Goal: Transaction & Acquisition: Purchase product/service

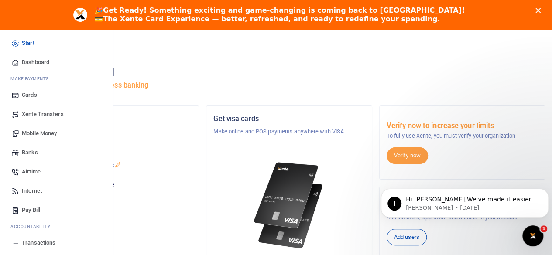
click at [39, 133] on span "Mobile Money" at bounding box center [39, 133] width 35 height 9
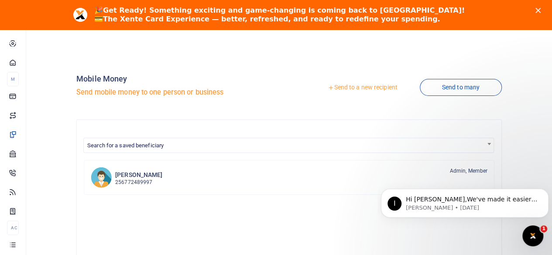
click at [337, 87] on link "Send to a new recipient" at bounding box center [362, 88] width 114 height 16
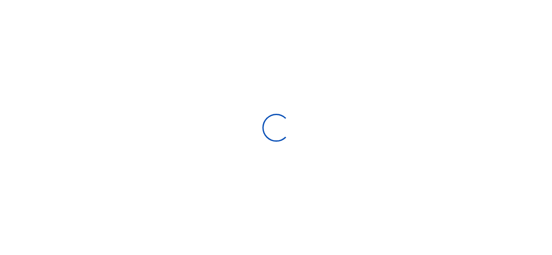
select select
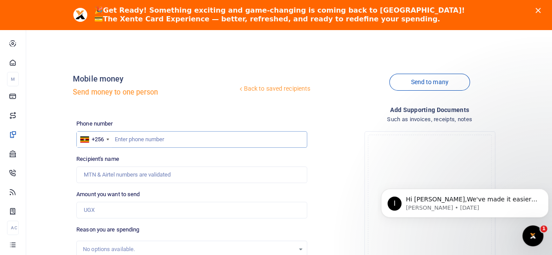
click at [157, 140] on input "text" at bounding box center [191, 139] width 231 height 17
click at [138, 143] on input "text" at bounding box center [191, 139] width 231 height 17
type input "751828700"
type input "Ceciliafelicity Nambooze"
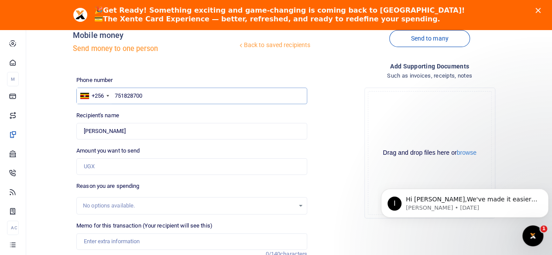
type input "751828700"
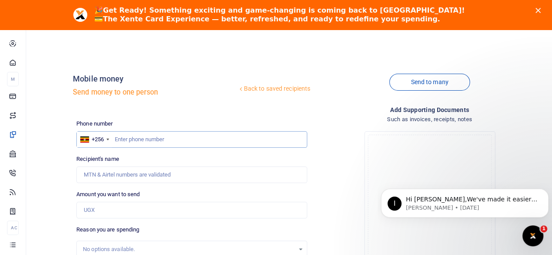
click at [153, 139] on input "text" at bounding box center [191, 139] width 231 height 17
type input "751828700"
type input "Ceciliafelicity Nambooze"
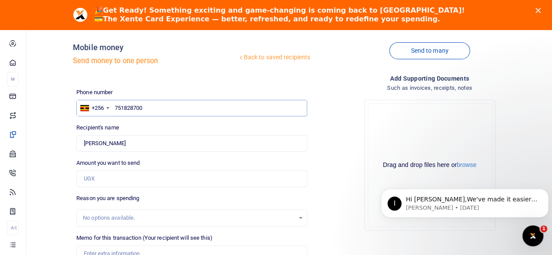
scroll to position [44, 0]
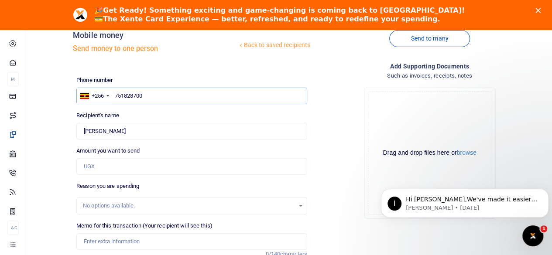
type input "751828700"
click at [119, 171] on input "Amount you want to send" at bounding box center [191, 166] width 231 height 17
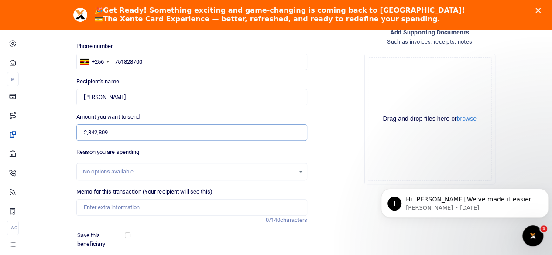
scroll to position [87, 0]
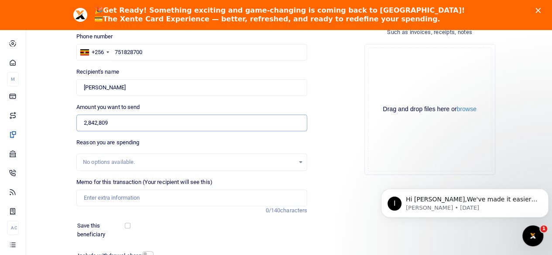
type input "2,842,809"
click at [188, 198] on input "Memo for this transaction (Your recipient will see this)" at bounding box center [191, 198] width 231 height 17
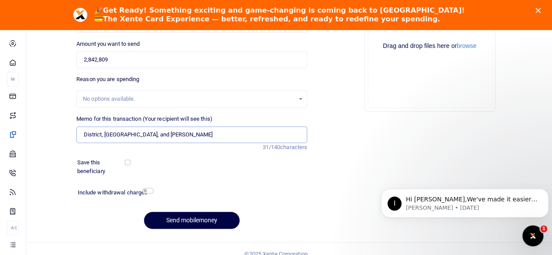
scroll to position [160, 0]
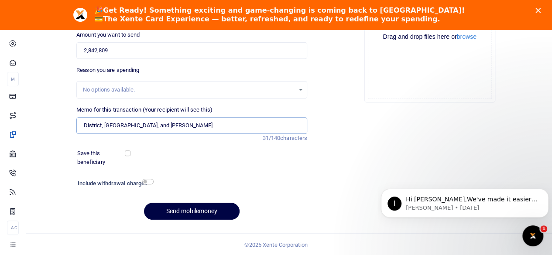
type input "District, Gulu, and Jinja UEDCL"
click at [147, 182] on input "checkbox" at bounding box center [147, 182] width 11 height 6
checkbox input "true"
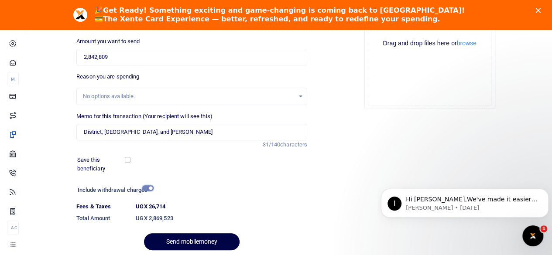
scroll to position [184, 0]
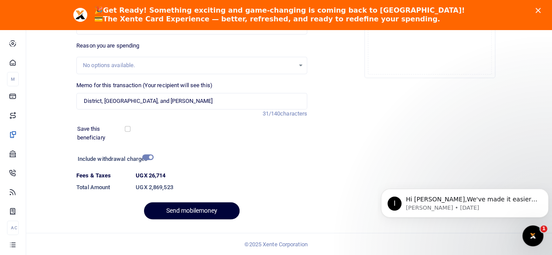
click at [202, 210] on button "Send mobilemoney" at bounding box center [192, 210] width 96 height 17
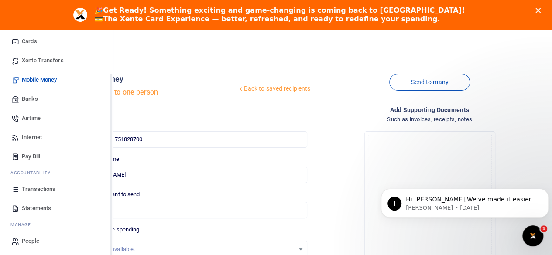
scroll to position [56, 0]
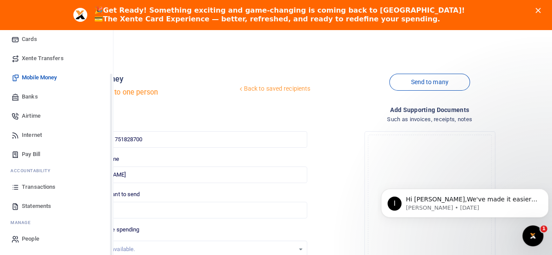
click at [38, 184] on span "Transactions" at bounding box center [39, 187] width 34 height 9
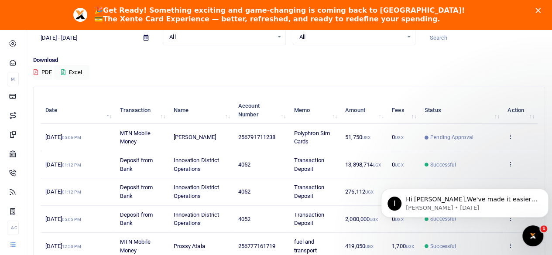
scroll to position [87, 0]
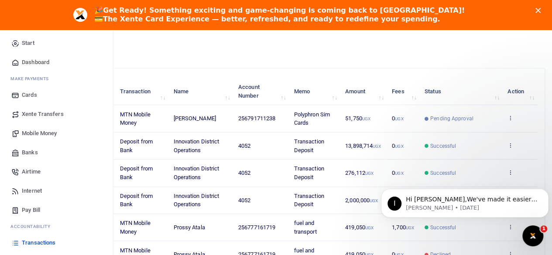
click at [29, 130] on span "Mobile Money" at bounding box center [39, 133] width 35 height 9
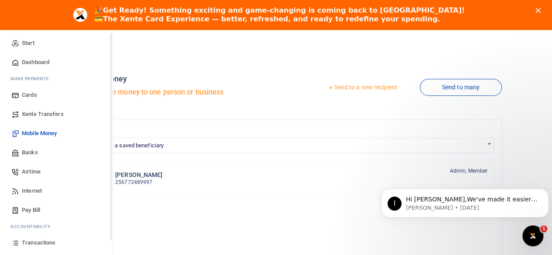
scroll to position [44, 0]
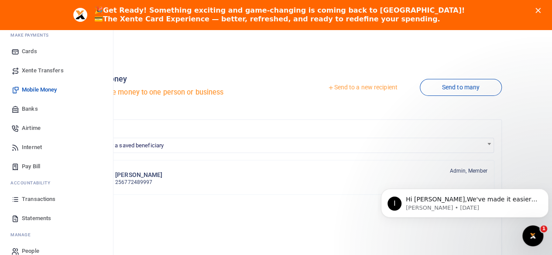
click at [34, 198] on span "Transactions" at bounding box center [39, 199] width 34 height 9
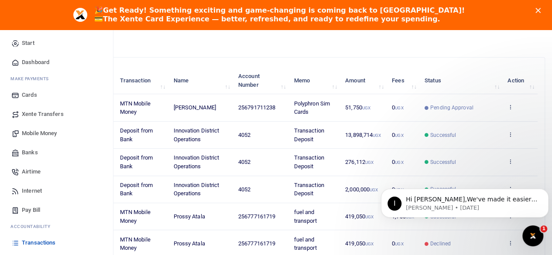
scroll to position [87, 0]
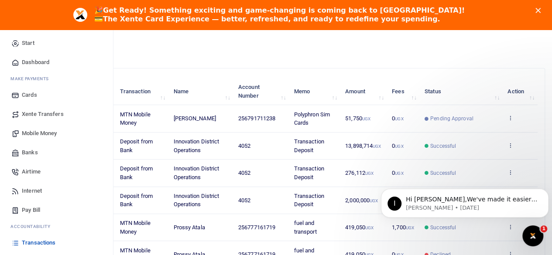
click at [34, 134] on span "Mobile Money" at bounding box center [39, 133] width 35 height 9
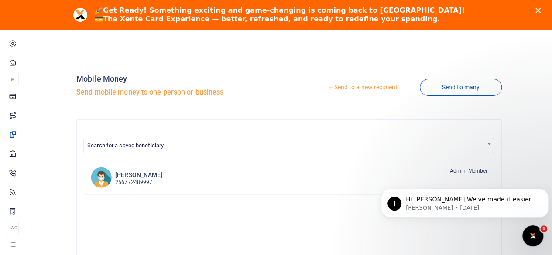
click at [329, 88] on icon at bounding box center [331, 88] width 6 height 6
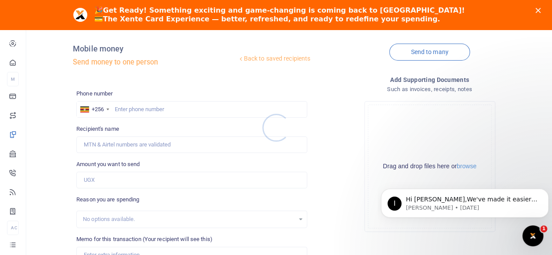
scroll to position [44, 0]
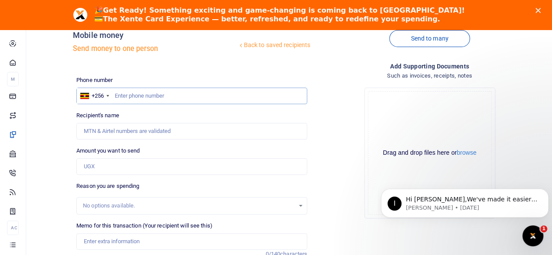
click at [139, 95] on input "text" at bounding box center [191, 96] width 231 height 17
type input "751828700"
type input "Ceciliafelicity Nambooze"
type input "751828700"
click at [111, 165] on input "Amount you want to send" at bounding box center [191, 166] width 231 height 17
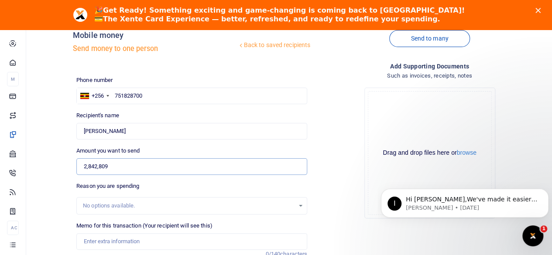
type input "2,842,809"
click at [218, 198] on div "No options available." at bounding box center [191, 205] width 231 height 17
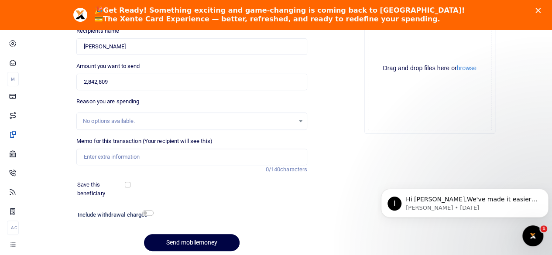
scroll to position [131, 0]
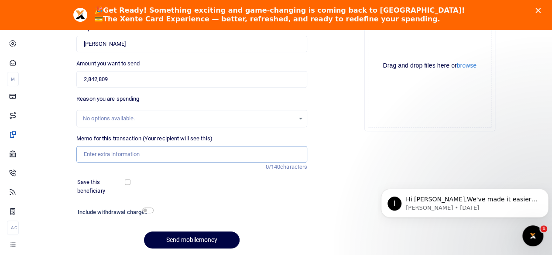
click at [154, 155] on input "Memo for this transaction (Your recipient will see this)" at bounding box center [191, 154] width 231 height 17
type input "District, Gulu, and Jinja UEDCL"
click at [251, 198] on div "Phone number +256 Uganda +256 751828700 Phone is required. Recipient's name Fou…" at bounding box center [192, 122] width 238 height 267
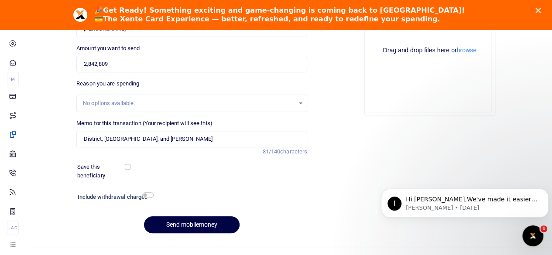
scroll to position [160, 0]
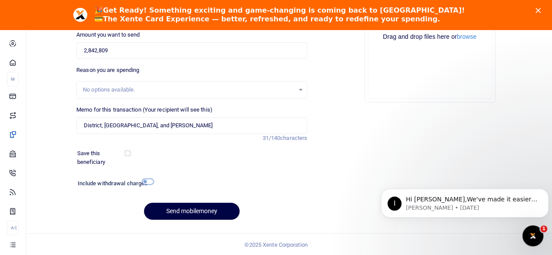
click at [147, 182] on input "checkbox" at bounding box center [147, 182] width 11 height 6
checkbox input "true"
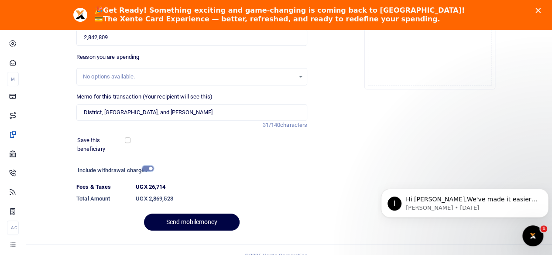
scroll to position [184, 0]
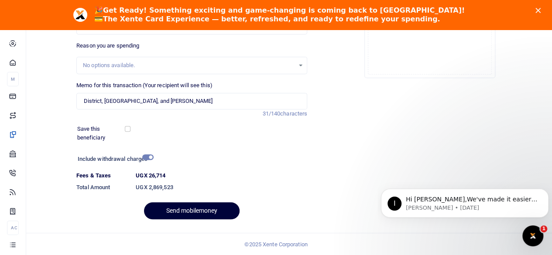
click at [188, 209] on button "Send mobilemoney" at bounding box center [192, 210] width 96 height 17
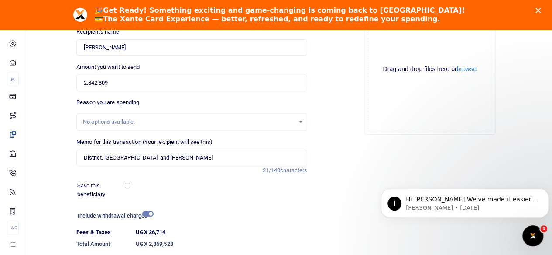
scroll to position [140, 0]
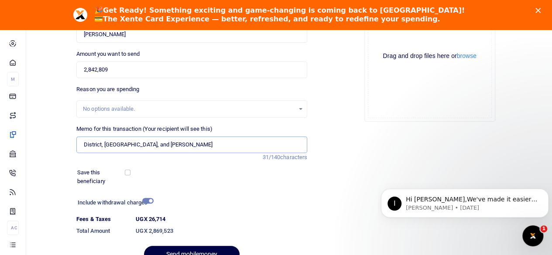
click at [170, 147] on input "District, Gulu, and Jinja UEDCL" at bounding box center [191, 145] width 231 height 17
click at [103, 145] on input "District, Gulu, and Jinja UEDCL" at bounding box center [191, 145] width 231 height 17
click at [116, 147] on input "District Gulu, and Jinja UEDCL" at bounding box center [191, 145] width 231 height 17
click at [168, 142] on input "District Gulu and Jinja UEDCL" at bounding box center [191, 145] width 231 height 17
type input "District Gulu and Jinja UEDCL"
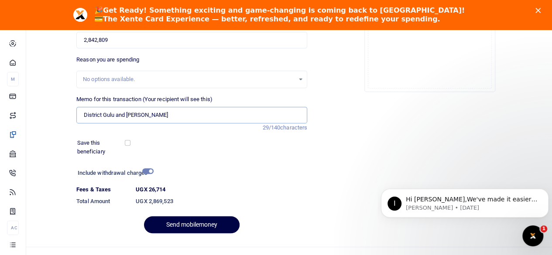
scroll to position [184, 0]
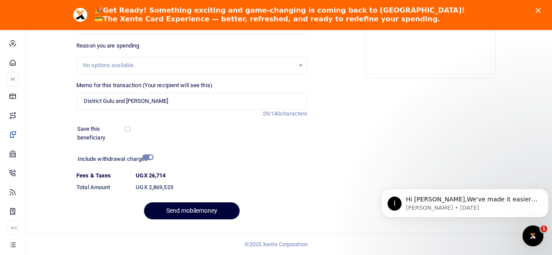
click at [191, 214] on button "Send mobilemoney" at bounding box center [192, 210] width 96 height 17
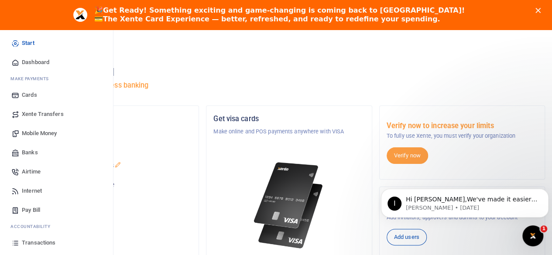
click at [35, 241] on span "Transactions" at bounding box center [39, 243] width 34 height 9
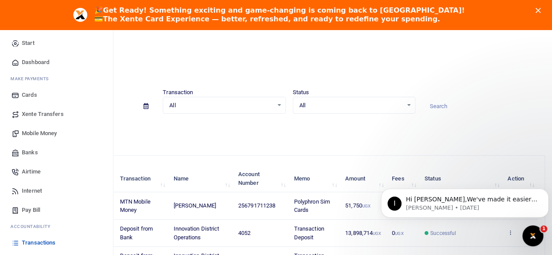
click at [29, 60] on span "Dashboard" at bounding box center [35, 62] width 27 height 9
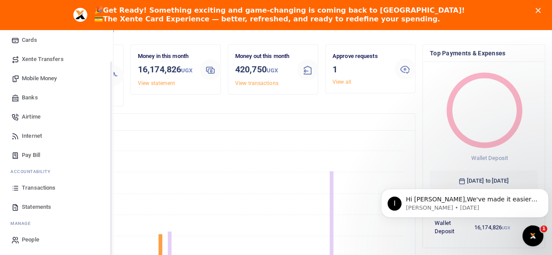
scroll to position [56, 0]
click at [28, 185] on span "Transactions" at bounding box center [39, 187] width 34 height 9
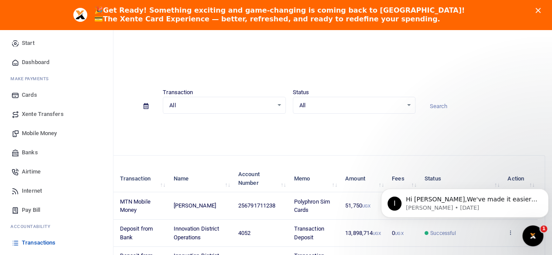
click at [29, 62] on span "Dashboard" at bounding box center [35, 62] width 27 height 9
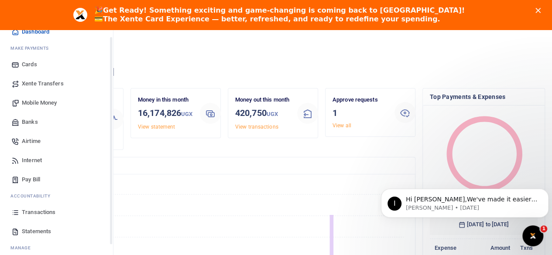
scroll to position [56, 0]
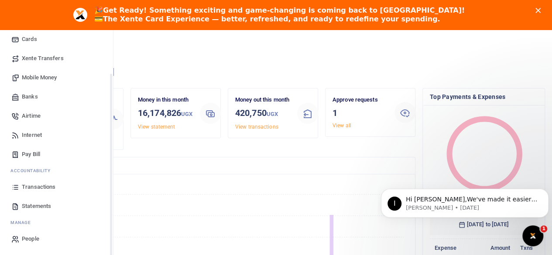
click at [35, 185] on span "Transactions" at bounding box center [39, 187] width 34 height 9
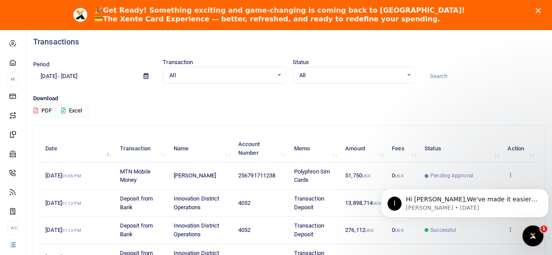
scroll to position [44, 0]
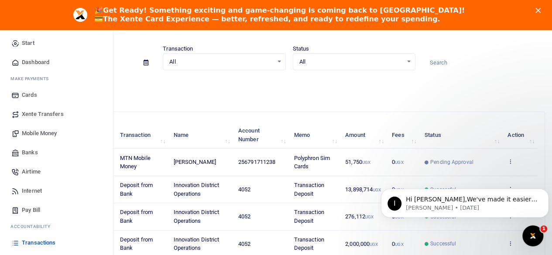
click at [26, 58] on span "Dashboard" at bounding box center [35, 62] width 27 height 9
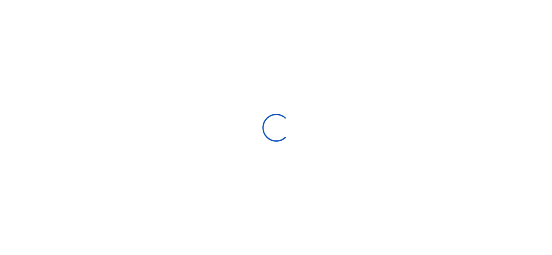
select select "Loading bundles"
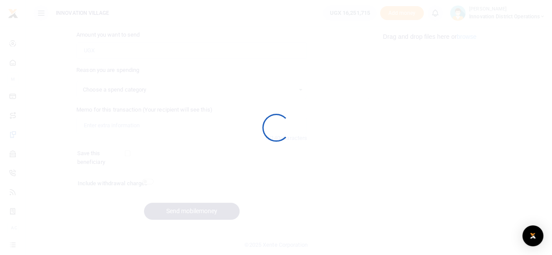
select select
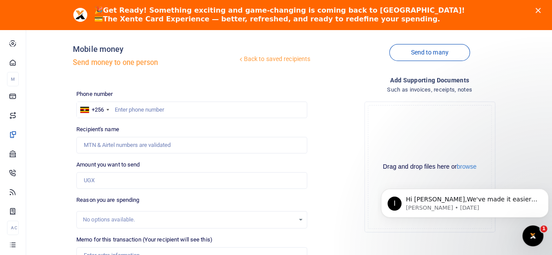
scroll to position [29, 0]
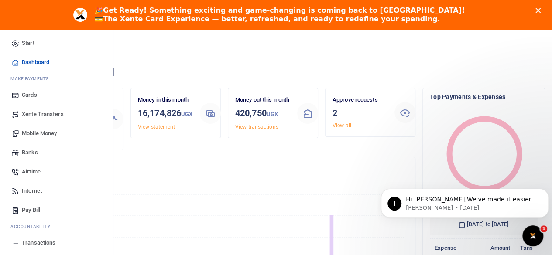
click at [34, 245] on span "Transactions" at bounding box center [39, 243] width 34 height 9
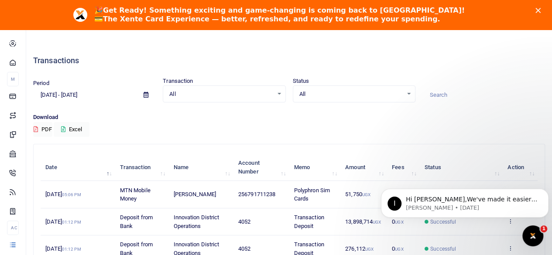
scroll to position [44, 0]
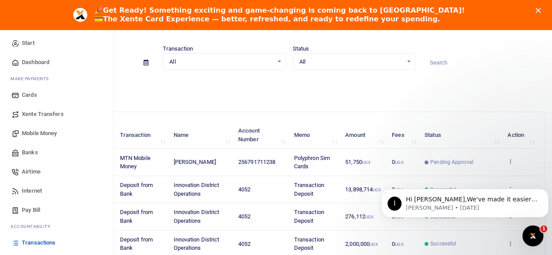
click at [28, 61] on span "Dashboard" at bounding box center [35, 62] width 27 height 9
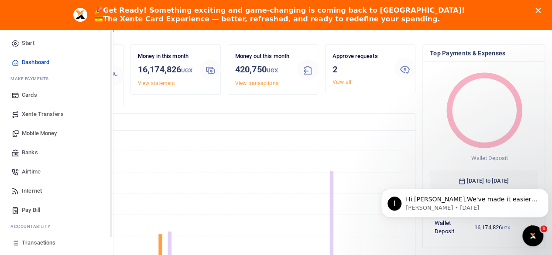
scroll to position [44, 0]
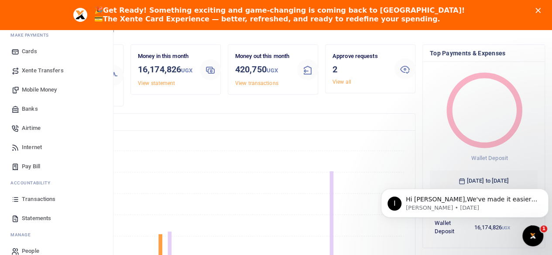
click at [27, 197] on span "Transactions" at bounding box center [39, 199] width 34 height 9
